Goal: Information Seeking & Learning: Learn about a topic

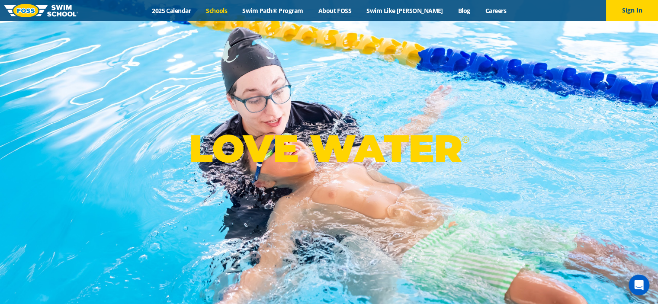
click at [231, 13] on link "Schools" at bounding box center [216, 10] width 36 height 8
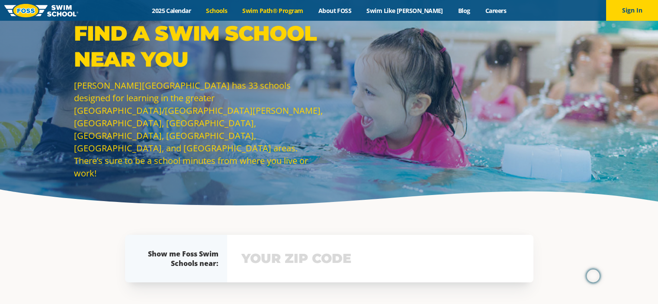
click at [282, 12] on link "Swim Path® Program" at bounding box center [273, 10] width 76 height 8
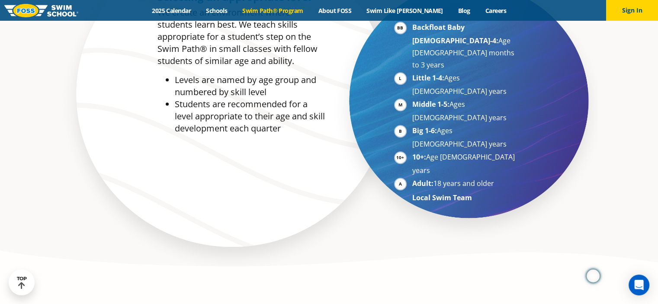
scroll to position [476, 0]
